Goal: Find contact information: Find contact information

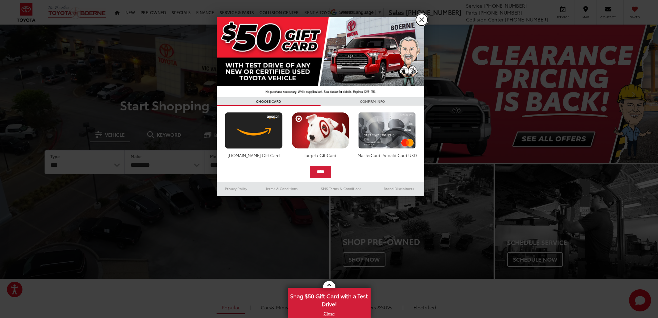
click at [424, 20] on link "X" at bounding box center [422, 20] width 12 height 12
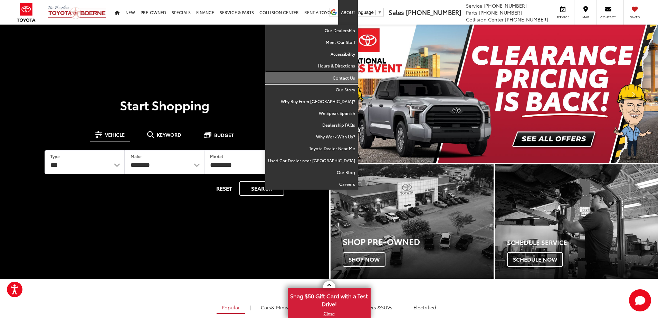
click at [343, 77] on link "Contact Us" at bounding box center [311, 78] width 93 height 12
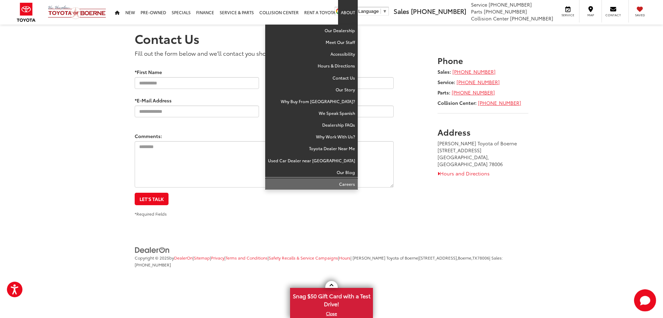
click at [348, 181] on link "Careers" at bounding box center [311, 183] width 93 height 11
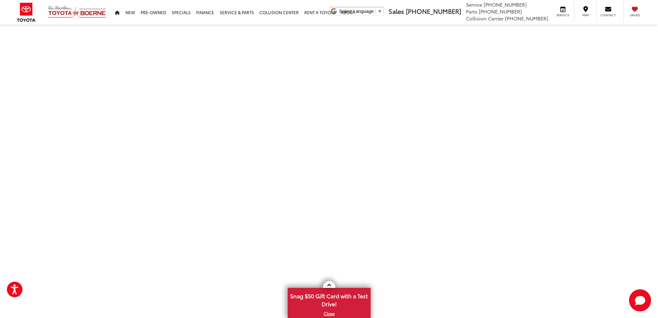
scroll to position [104, 0]
